Goal: Find specific page/section: Find specific page/section

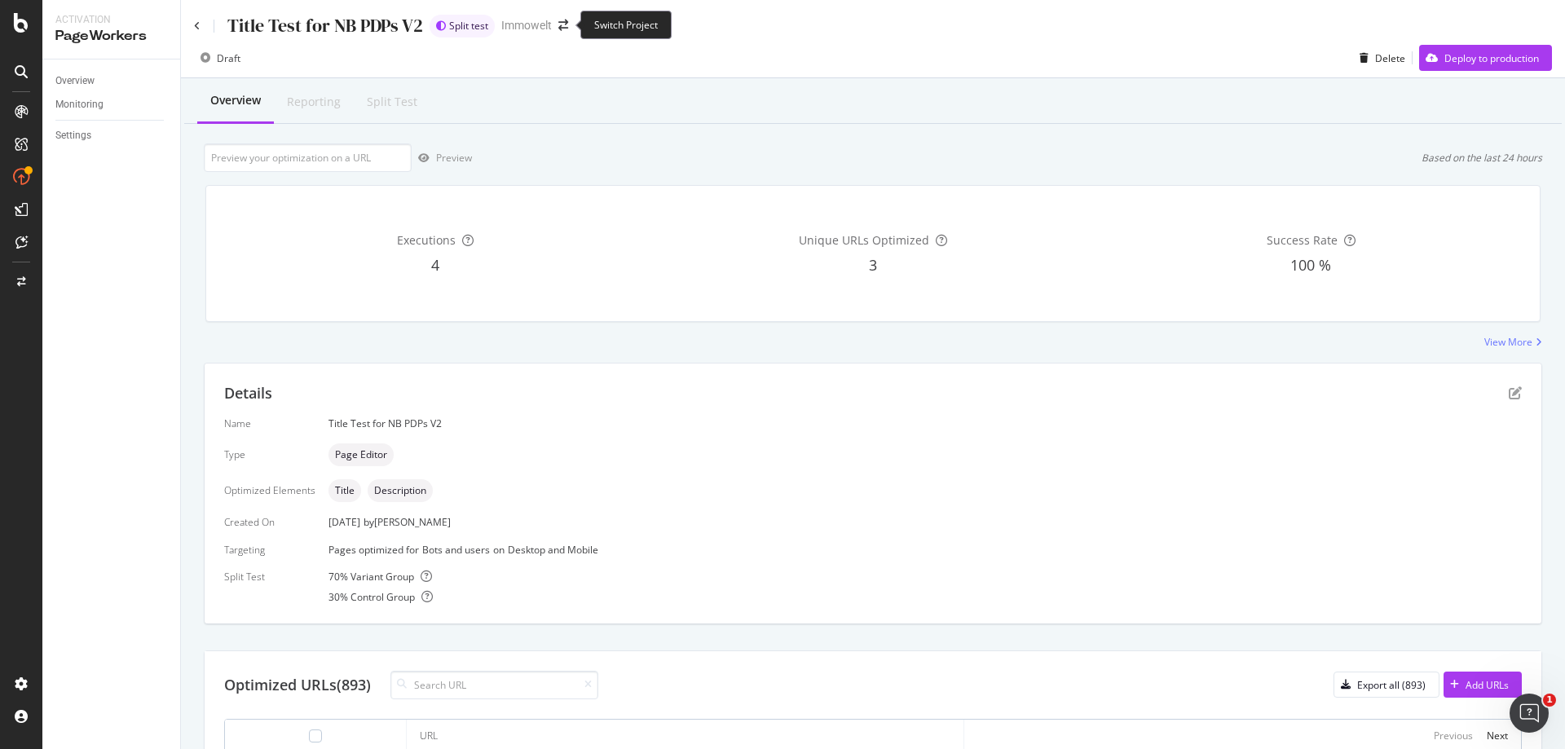
click at [569, 28] on span at bounding box center [563, 25] width 23 height 11
click at [566, 24] on icon "arrow-right-arrow-left" at bounding box center [563, 25] width 10 height 11
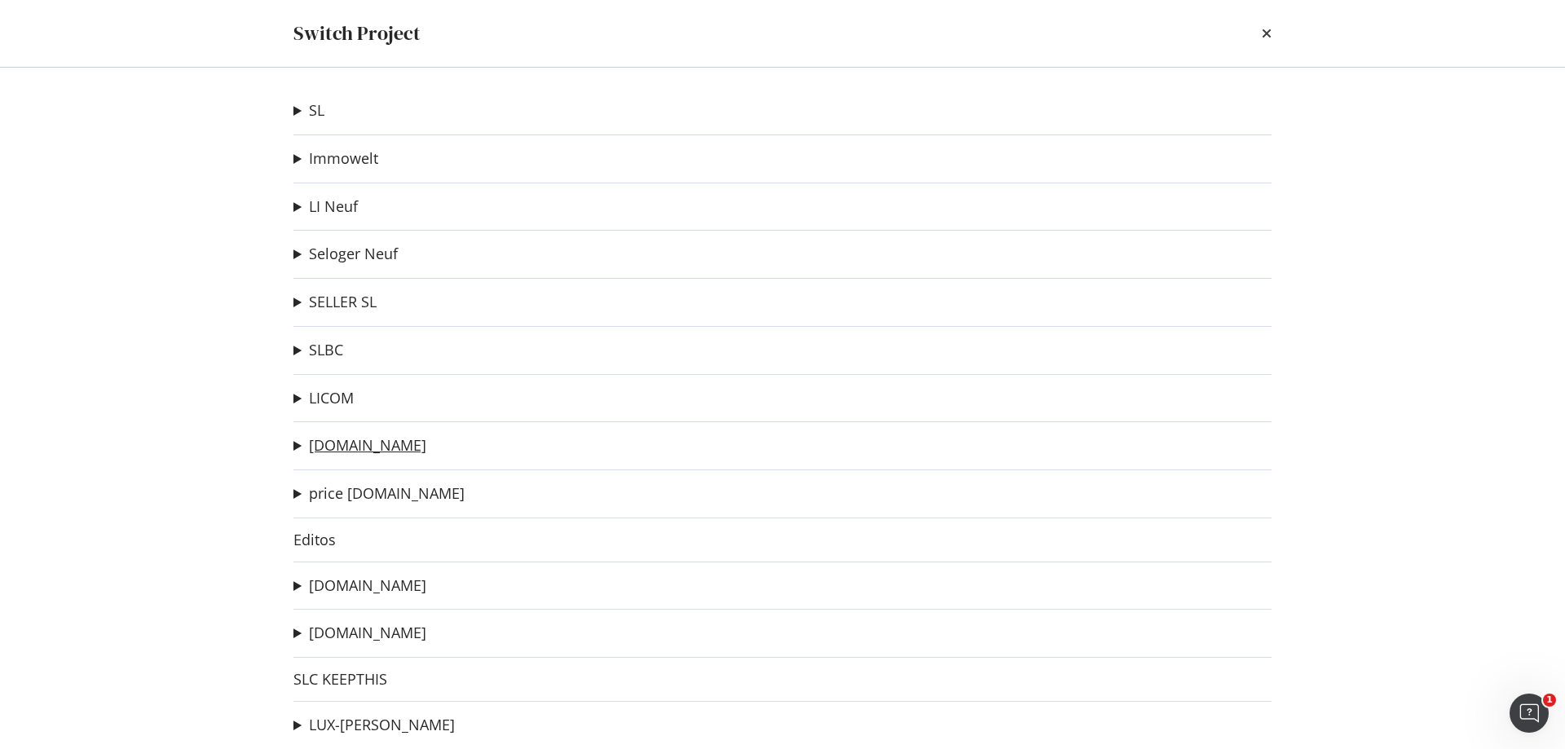
click at [356, 443] on link "[DOMAIN_NAME]" at bounding box center [367, 445] width 117 height 17
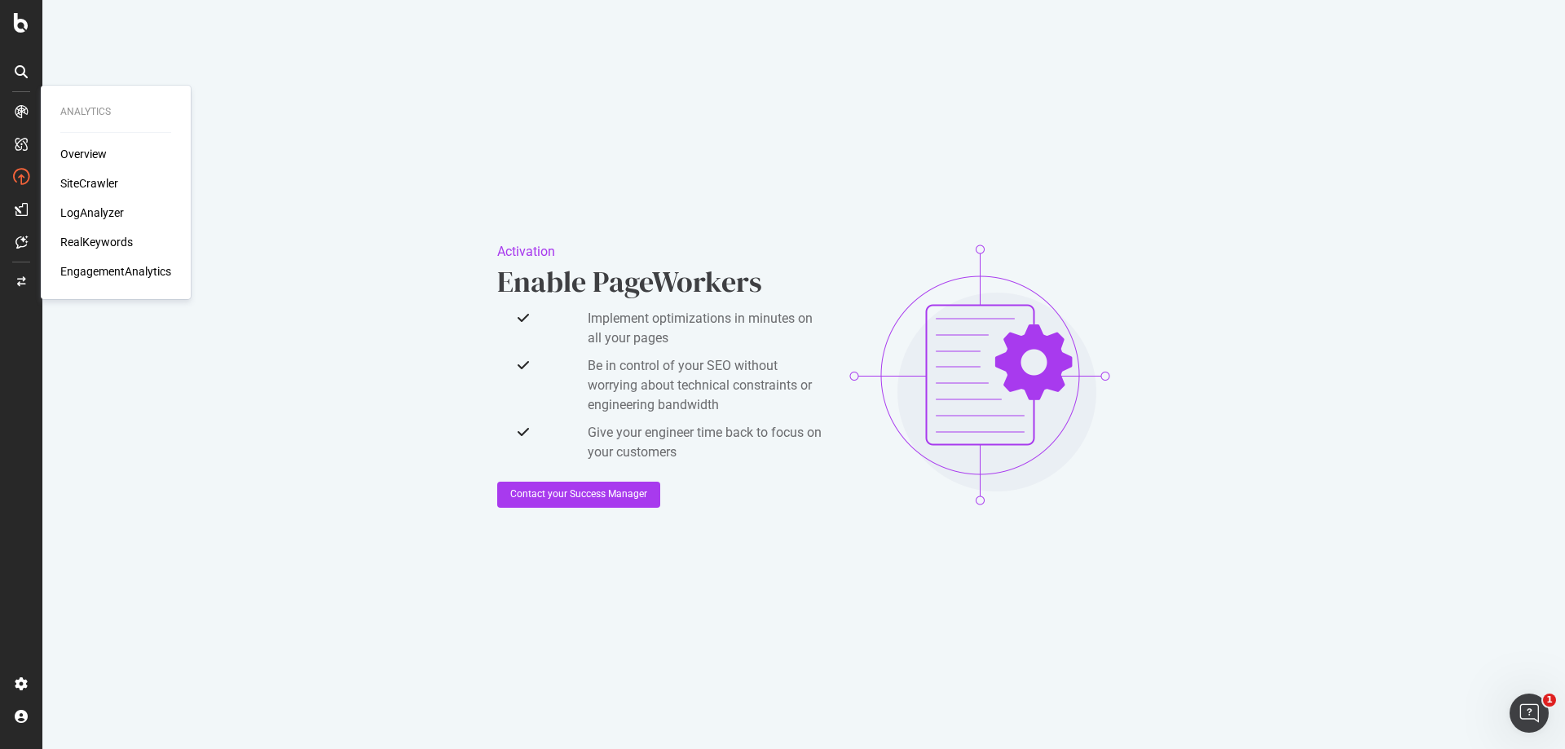
click at [105, 182] on div "SiteCrawler" at bounding box center [89, 183] width 58 height 16
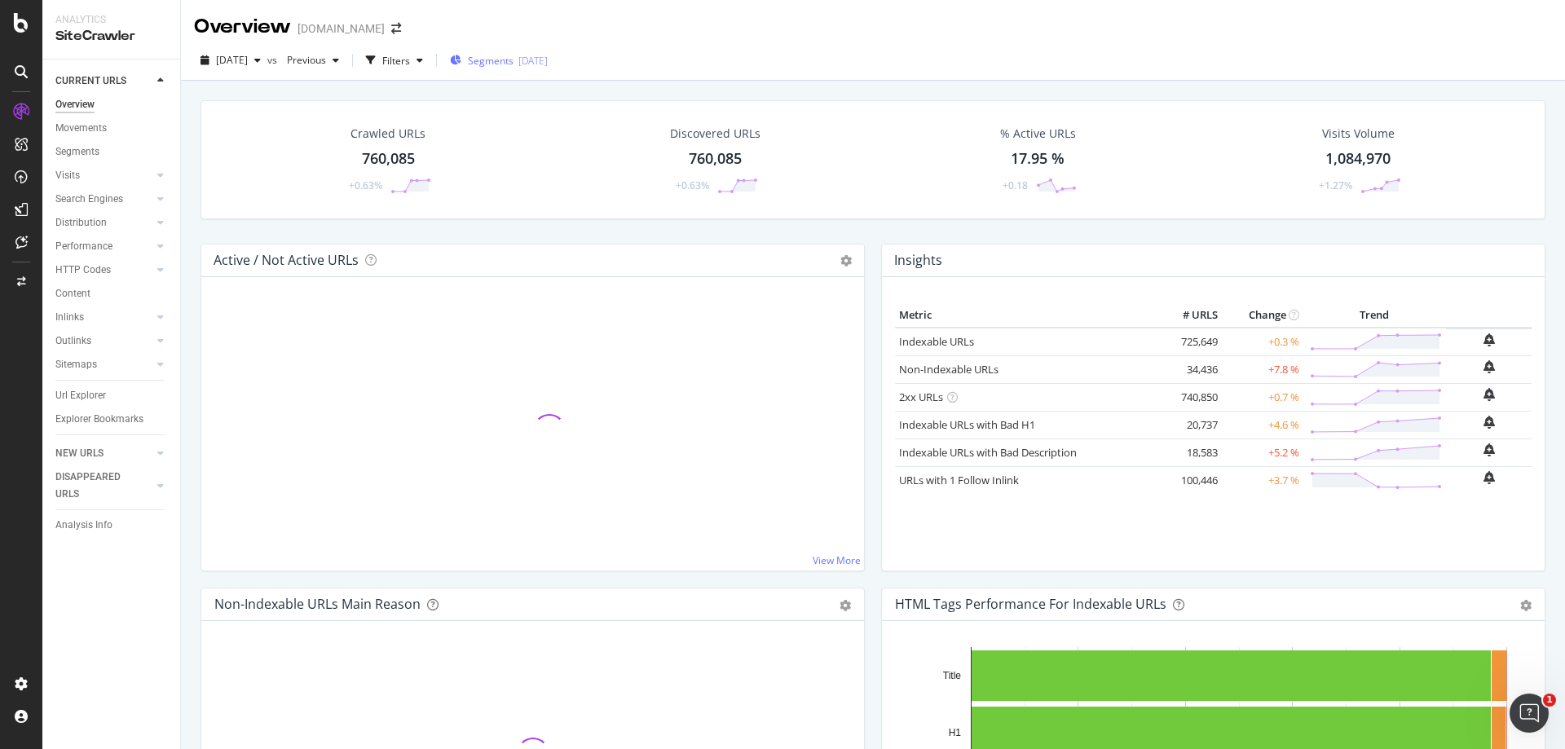
click at [548, 61] on div "[DATE]" at bounding box center [532, 61] width 29 height 14
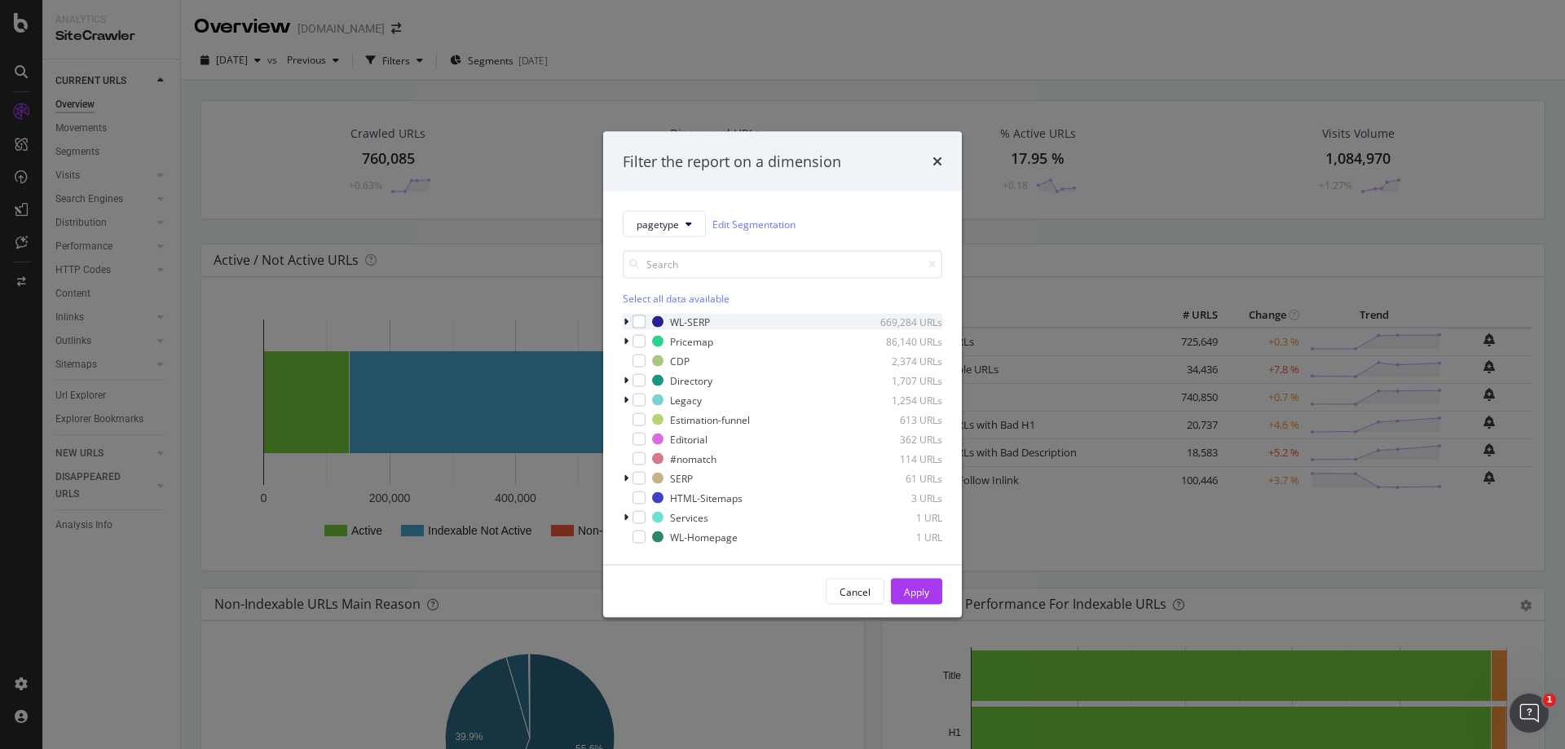
click at [626, 322] on icon "modal" at bounding box center [626, 322] width 5 height 10
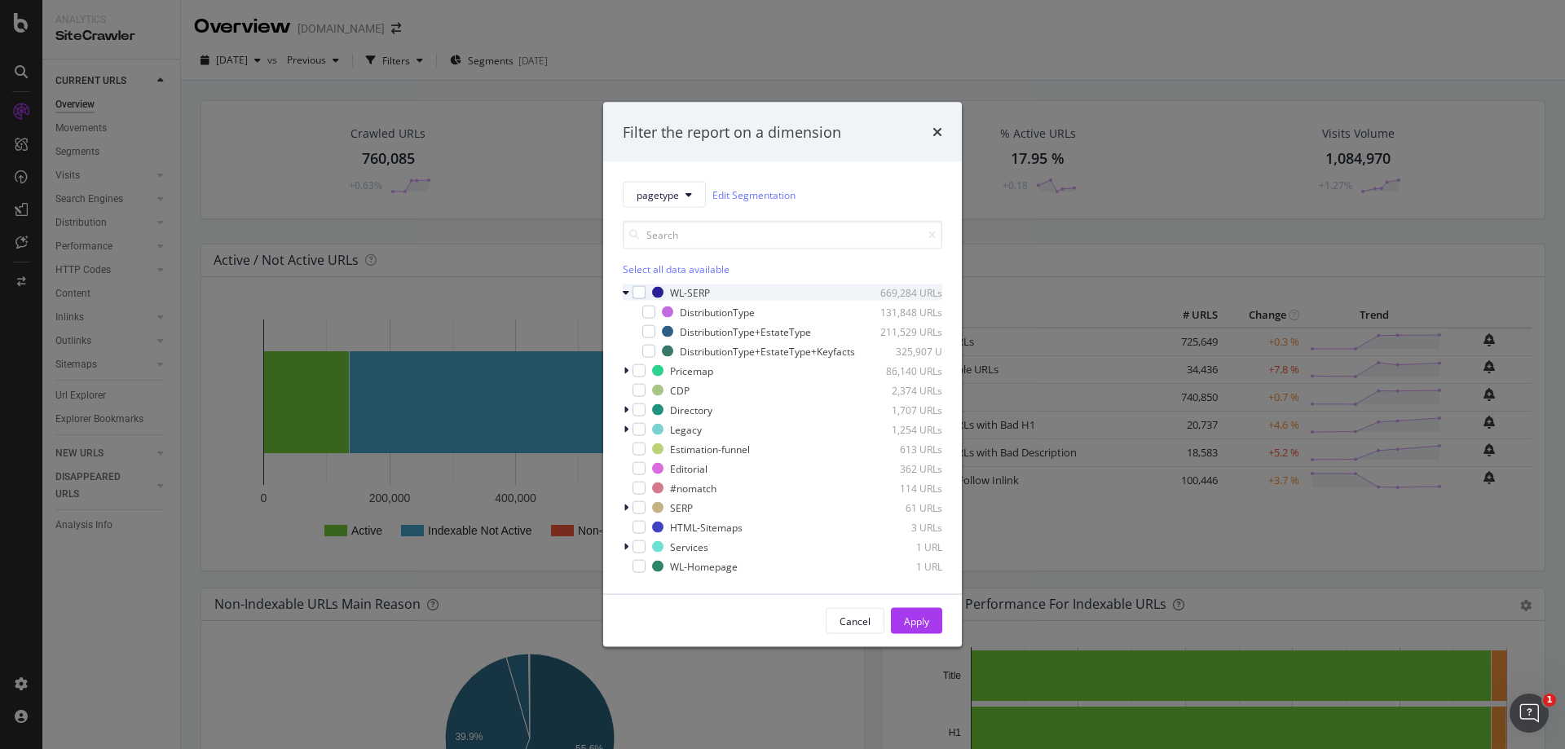
click at [629, 288] on icon "modal" at bounding box center [626, 293] width 7 height 10
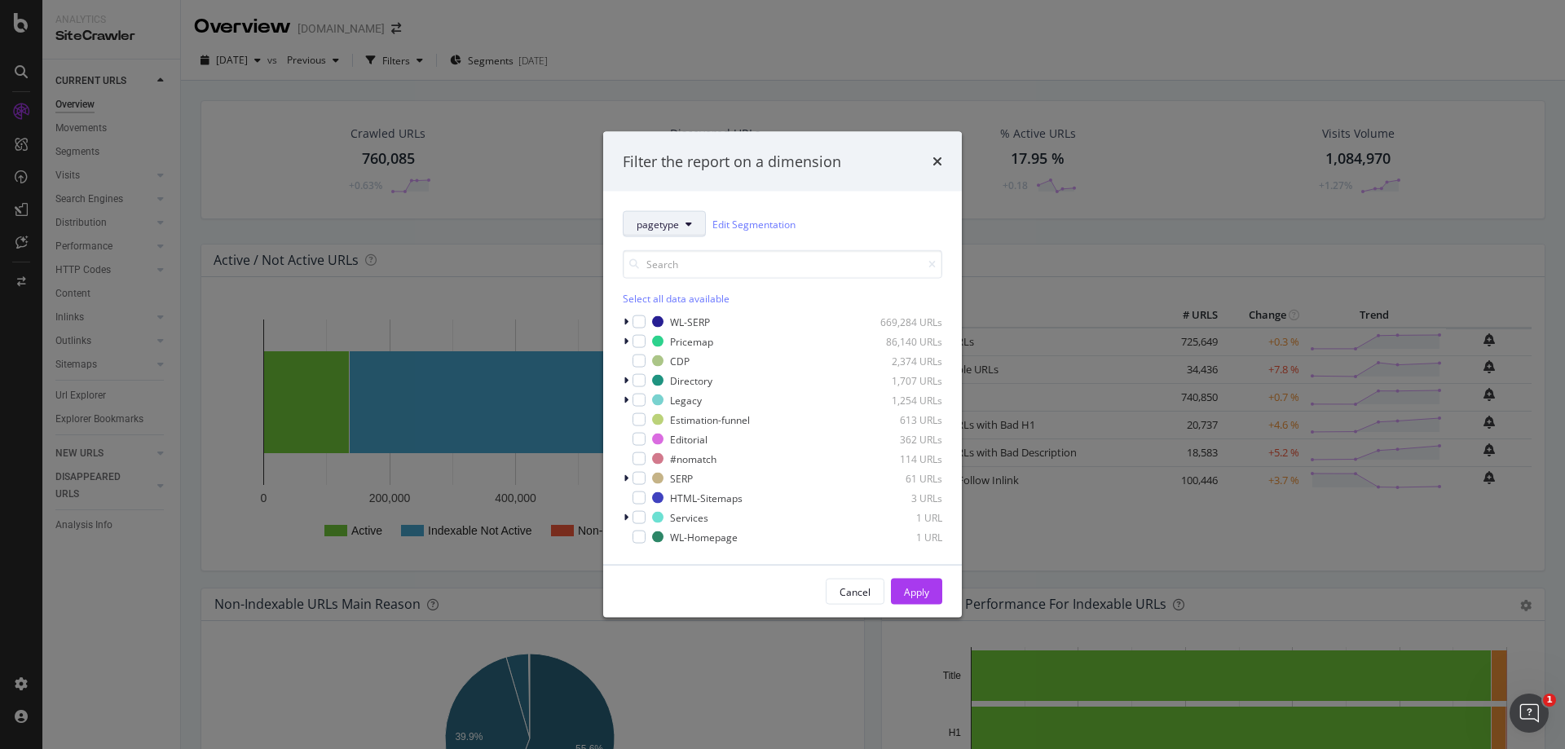
click at [690, 226] on icon "modal" at bounding box center [689, 224] width 7 height 10
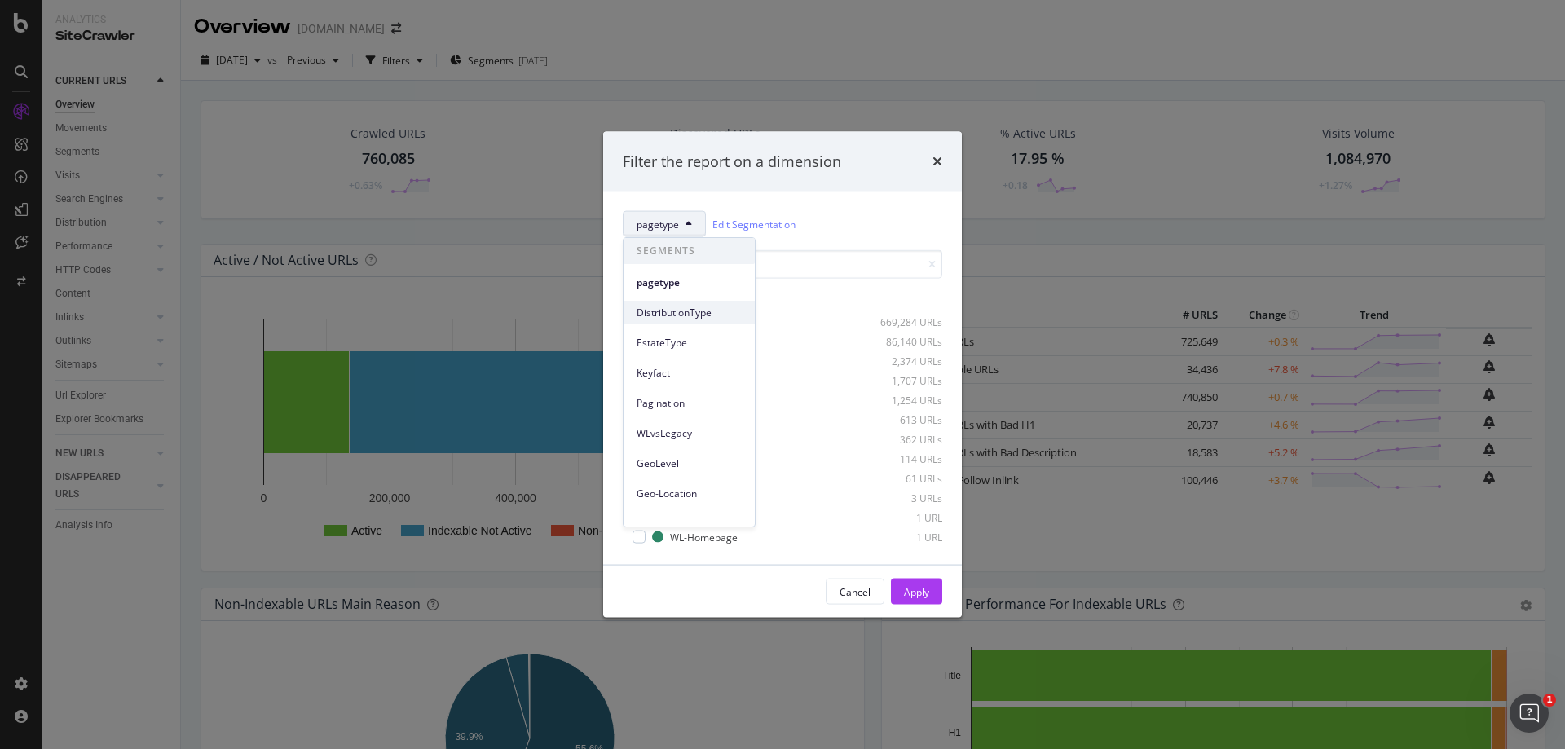
click at [708, 311] on span "DistributionType" at bounding box center [689, 313] width 105 height 15
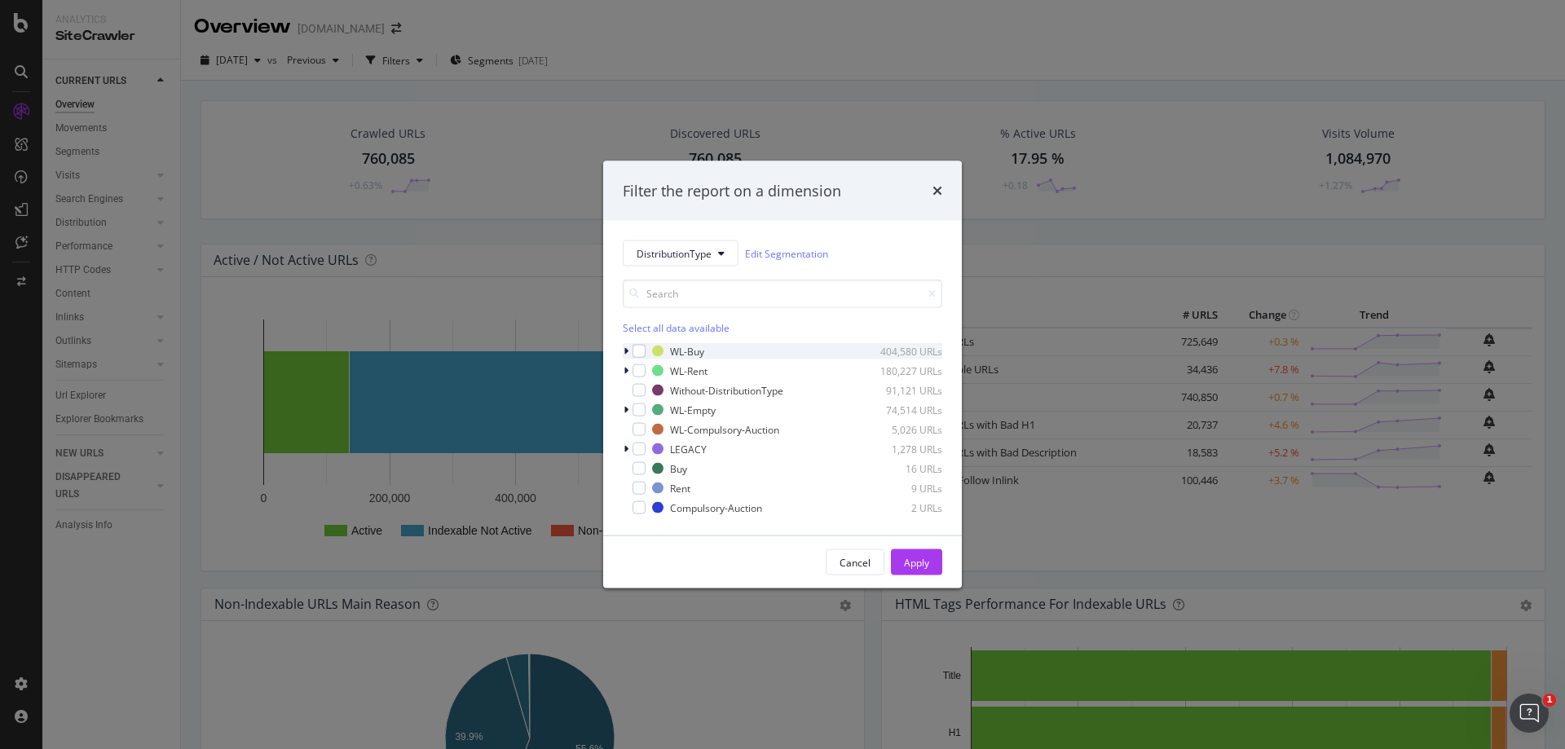
click at [626, 351] on icon "modal" at bounding box center [626, 351] width 5 height 10
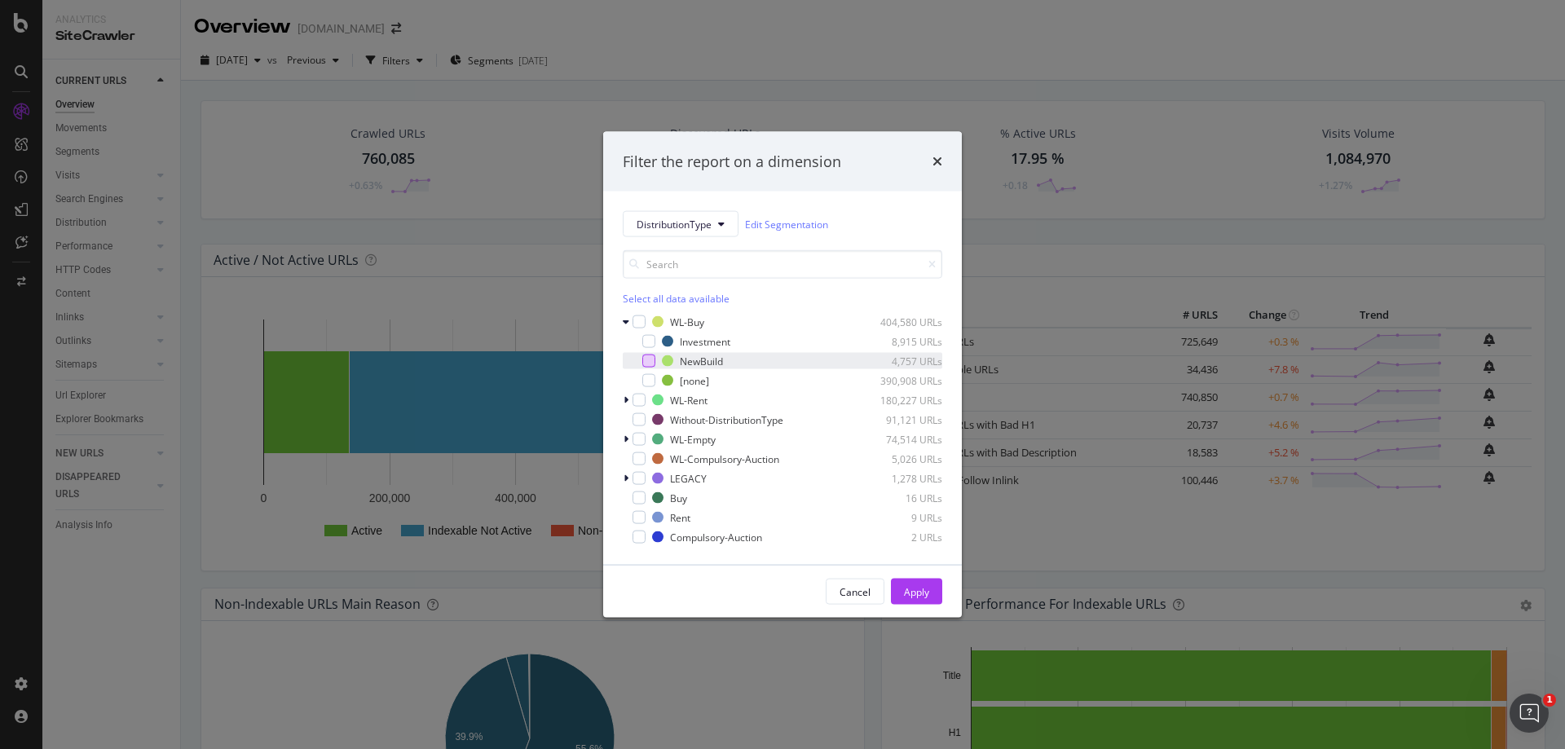
click at [646, 363] on div "modal" at bounding box center [648, 361] width 13 height 13
click at [624, 403] on icon "modal" at bounding box center [626, 400] width 5 height 10
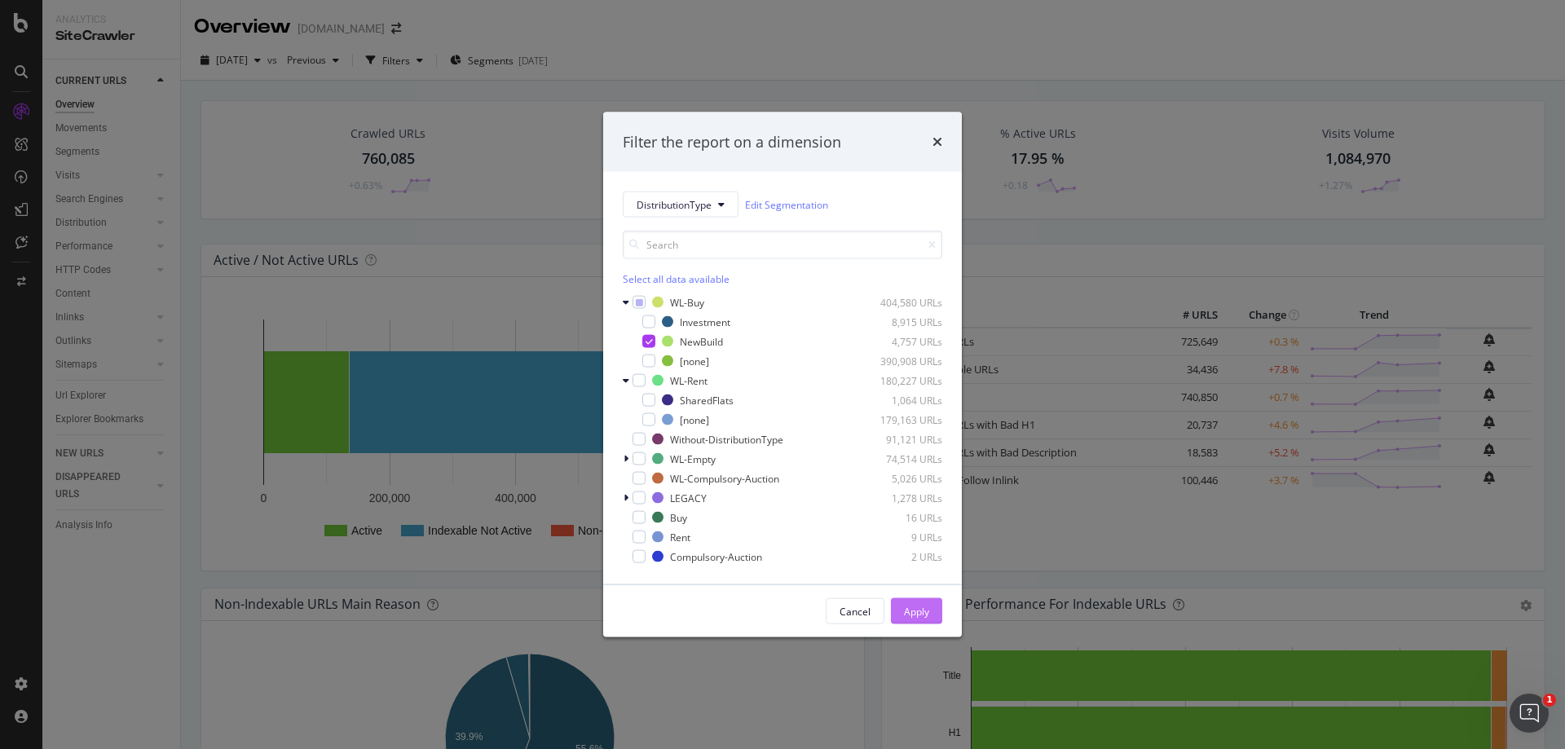
click at [929, 602] on button "Apply" at bounding box center [916, 611] width 51 height 26
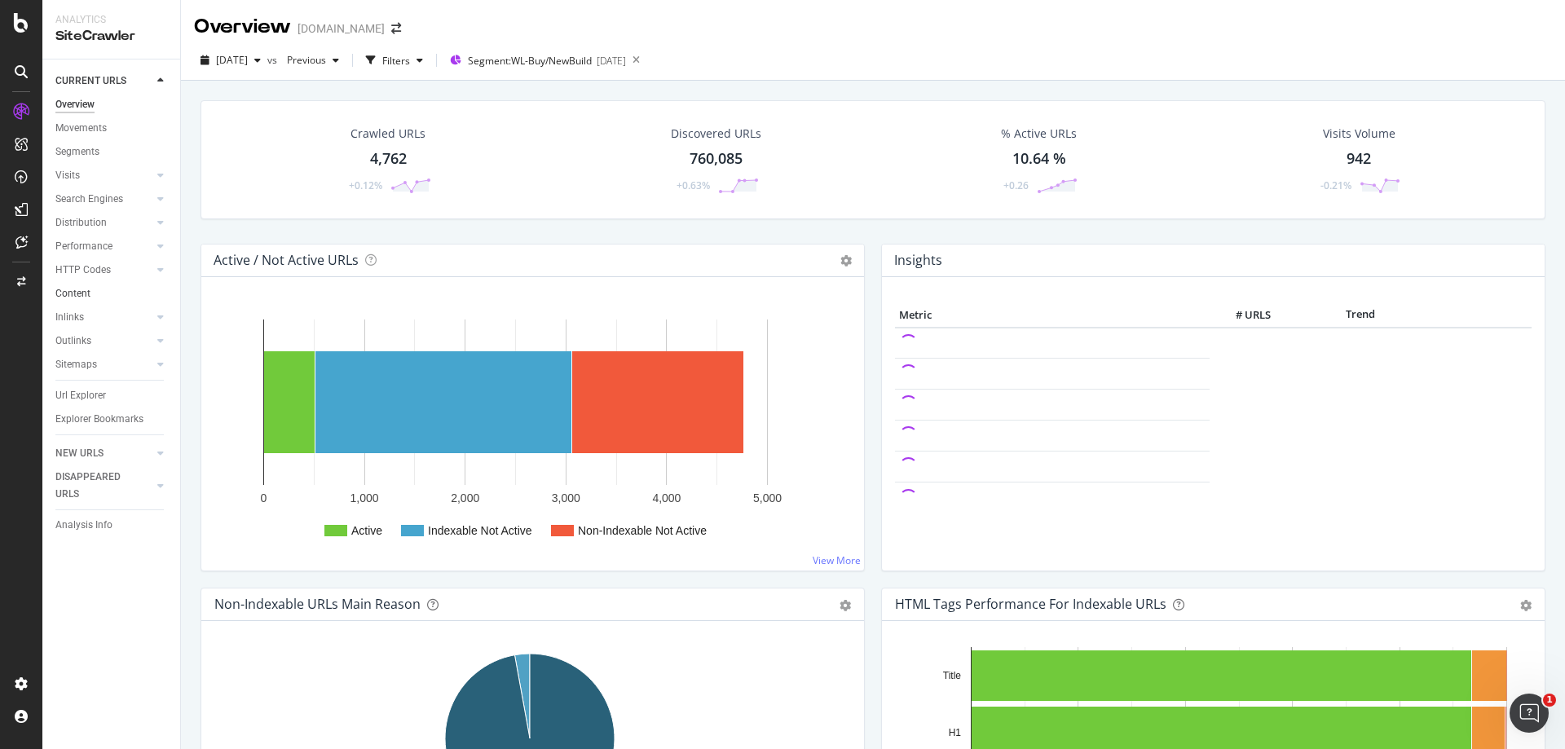
click at [96, 293] on link "Content" at bounding box center [111, 293] width 113 height 17
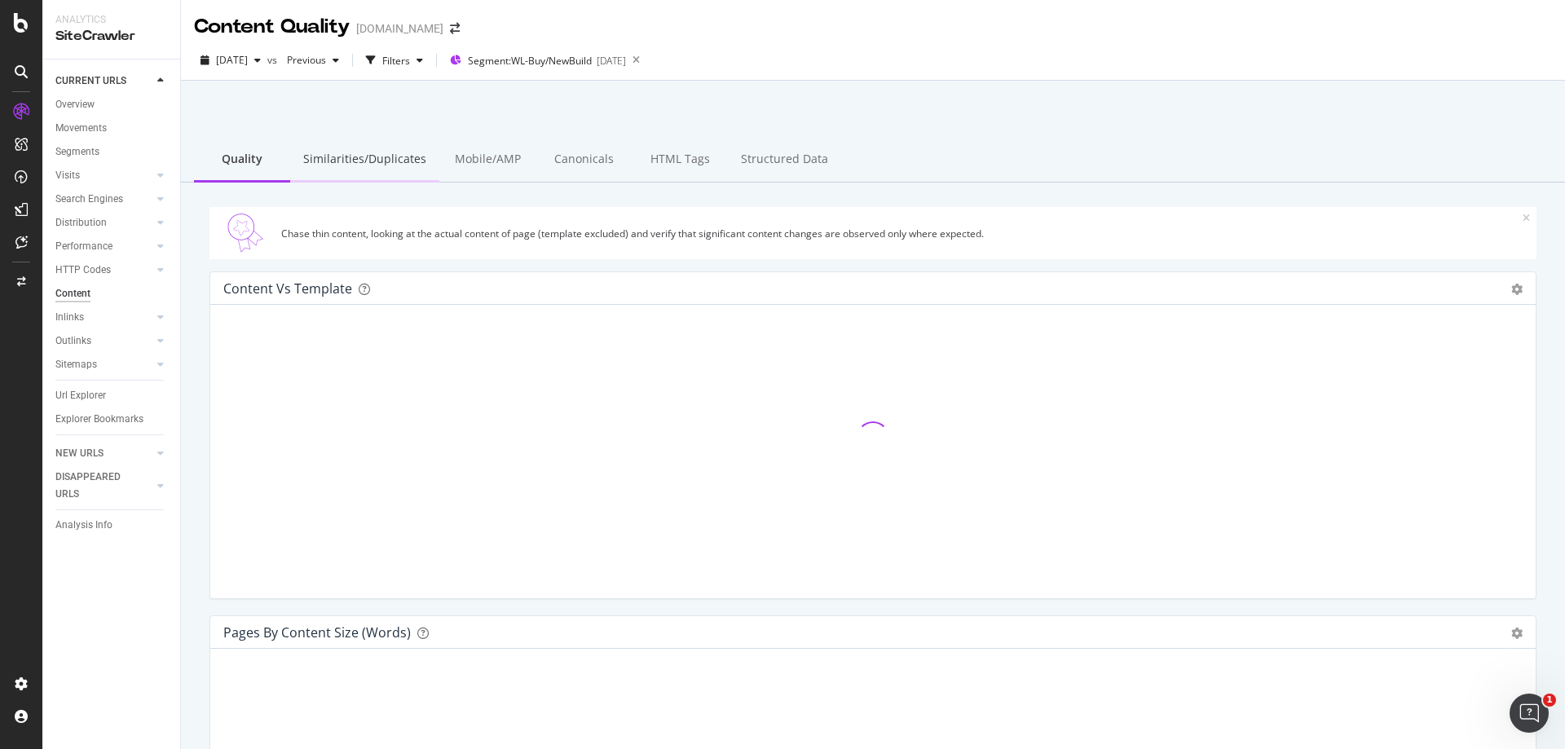
click at [382, 162] on div "Similarities/Duplicates" at bounding box center [364, 160] width 149 height 45
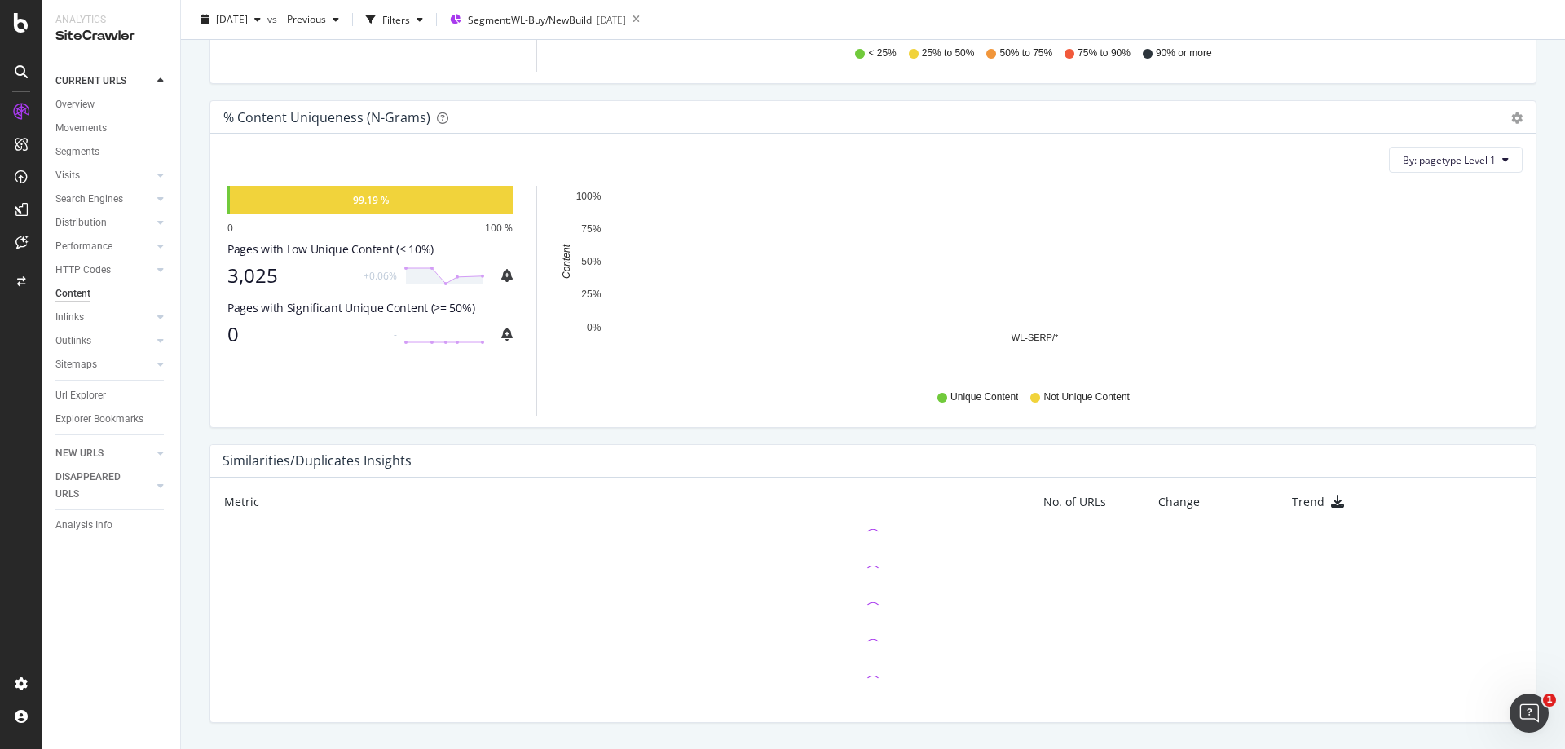
scroll to position [498, 0]
